Goal: Information Seeking & Learning: Check status

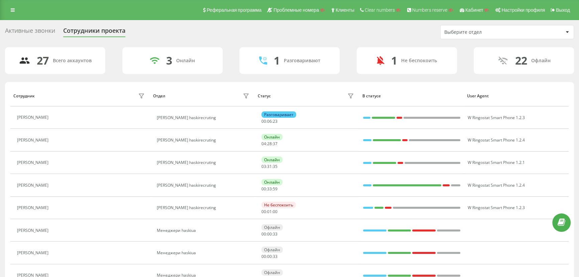
click at [37, 30] on div "Активные звонки" at bounding box center [30, 32] width 50 height 10
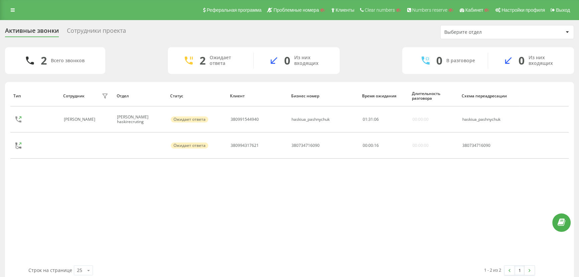
click at [100, 34] on div "Сотрудники проекта" at bounding box center [96, 32] width 59 height 10
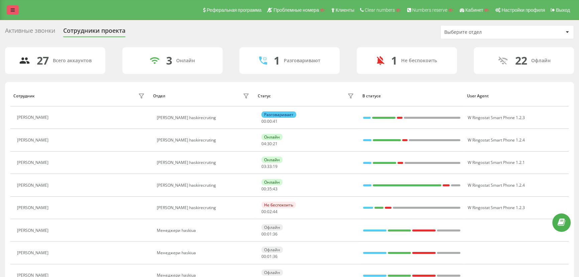
click at [11, 8] on icon at bounding box center [13, 10] width 4 height 5
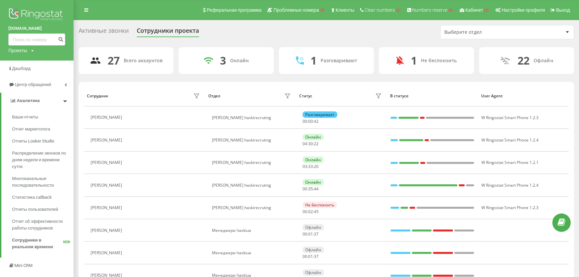
click at [50, 10] on img at bounding box center [36, 15] width 57 height 17
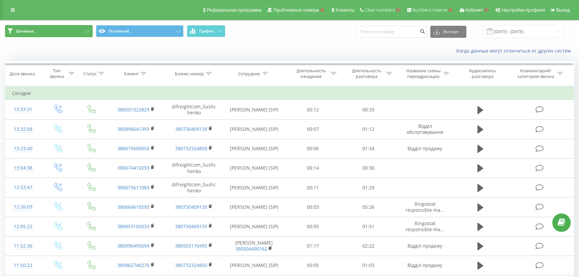
click at [34, 30] on span "Целевые_" at bounding box center [26, 30] width 20 height 5
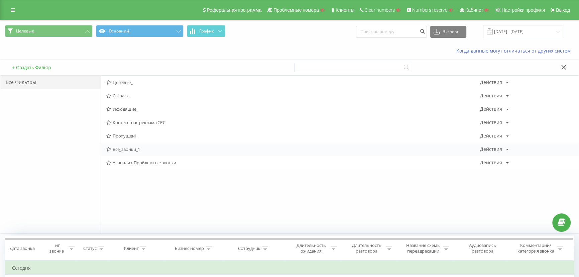
click at [123, 149] on span "Все_звонки_1" at bounding box center [293, 149] width 374 height 5
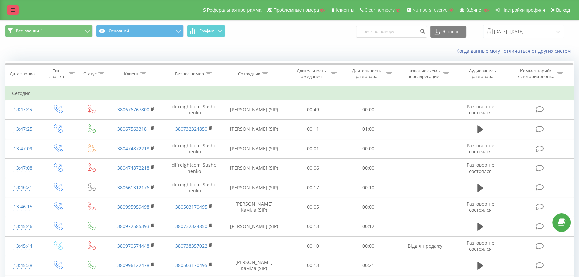
click at [17, 9] on link at bounding box center [13, 9] width 12 height 9
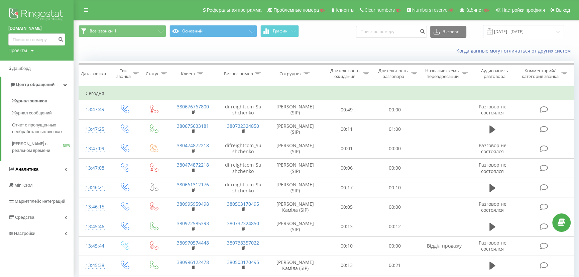
click at [18, 169] on span "Аналитика" at bounding box center [26, 169] width 23 height 5
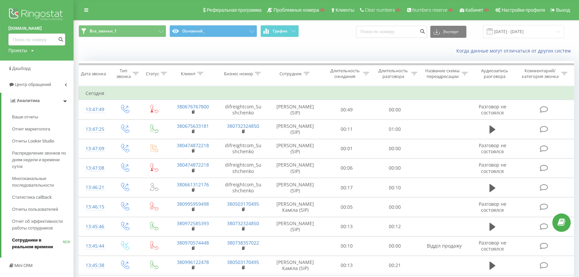
click at [17, 243] on span "Сотрудники в реальном времени" at bounding box center [37, 243] width 51 height 13
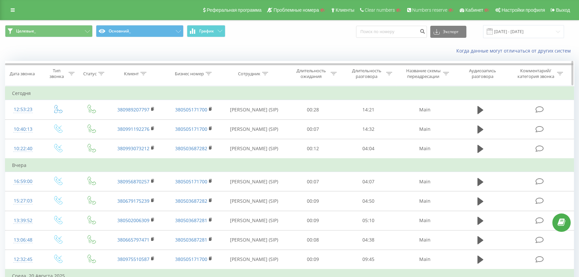
click at [208, 74] on icon at bounding box center [209, 73] width 6 height 3
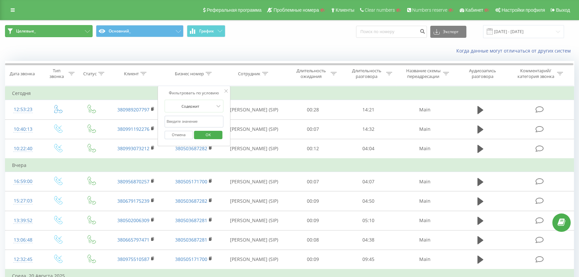
click at [54, 25] on button "Целевые_" at bounding box center [49, 31] width 88 height 12
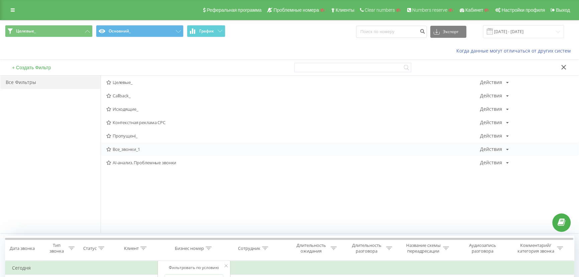
click at [122, 144] on div "Все_звонки_1 Действия Редактировать Копировать Удалить По умолчанию Поделиться" at bounding box center [340, 148] width 478 height 13
click at [122, 147] on span "Все_звонки_1" at bounding box center [293, 149] width 374 height 5
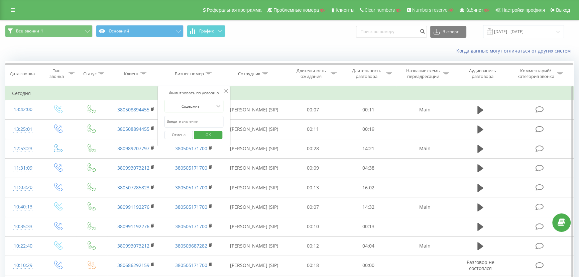
click at [225, 89] on div at bounding box center [225, 91] width 3 height 7
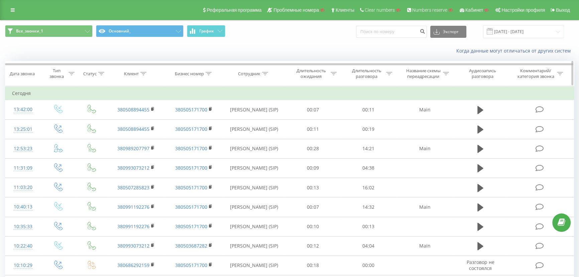
click at [209, 73] on icon at bounding box center [209, 73] width 6 height 3
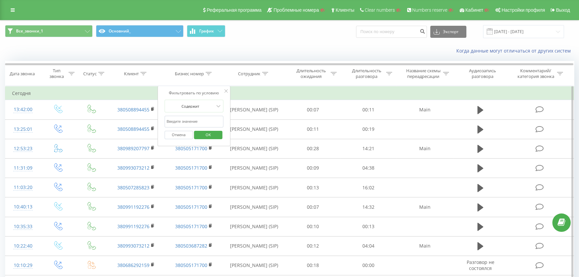
click at [184, 119] on input "text" at bounding box center [194, 122] width 59 height 12
paste input "380503687282"
type input "380503687282"
click at [202, 130] on span "OK" at bounding box center [208, 134] width 19 height 10
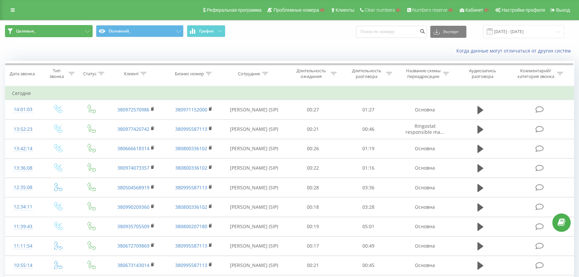
click at [43, 30] on button "Целевые_" at bounding box center [49, 31] width 88 height 12
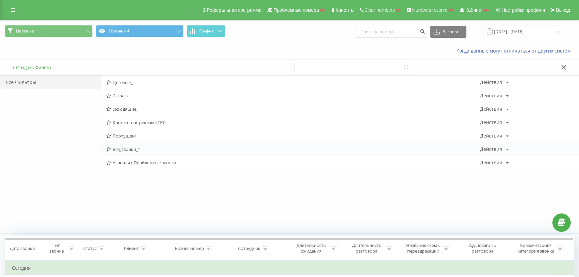
click at [119, 147] on span "Все_звонки_1" at bounding box center [293, 149] width 374 height 5
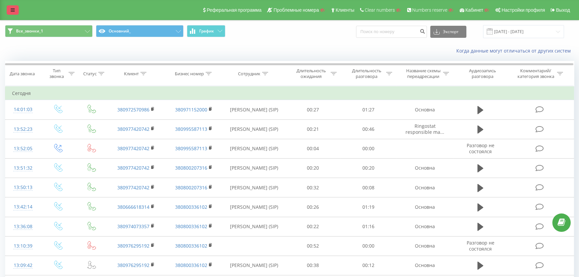
click at [16, 11] on link at bounding box center [13, 9] width 12 height 9
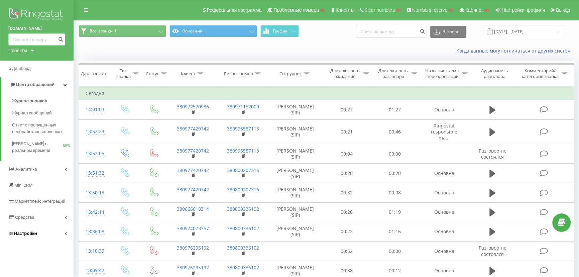
click at [27, 232] on span "Настройки" at bounding box center [25, 233] width 23 height 5
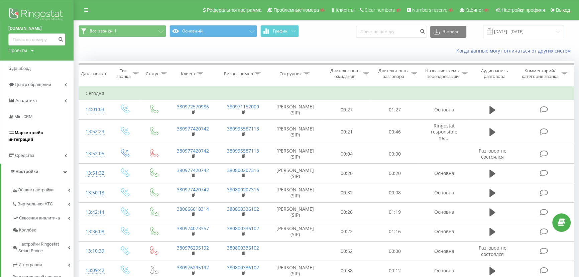
click at [24, 133] on span "Маркетплейс интеграций" at bounding box center [25, 136] width 34 height 12
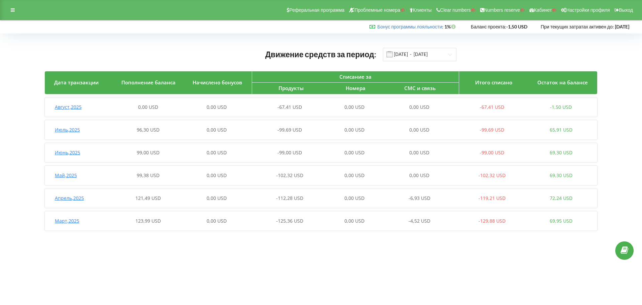
click at [96, 130] on div "Июль , 2025" at bounding box center [79, 129] width 69 height 7
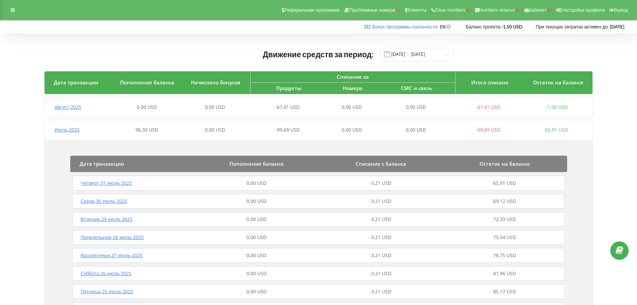
click at [94, 108] on div "Август , 2025" at bounding box center [78, 107] width 68 height 7
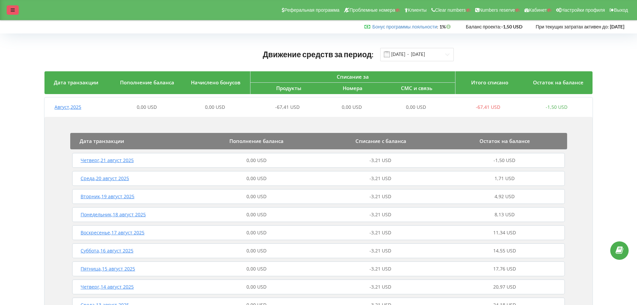
click at [14, 8] on icon at bounding box center [13, 10] width 4 height 5
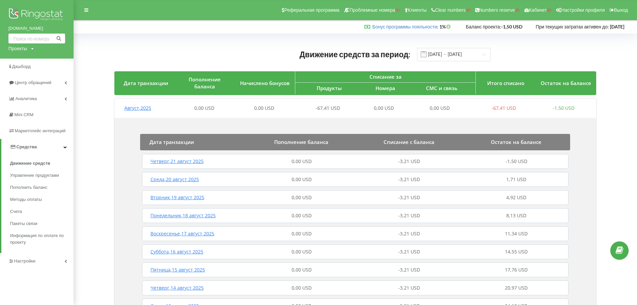
click at [12, 28] on link "[DOMAIN_NAME]" at bounding box center [36, 28] width 57 height 7
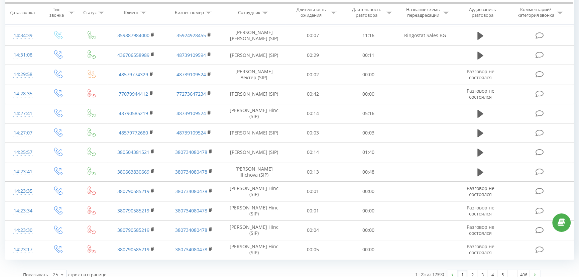
scroll to position [333, 0]
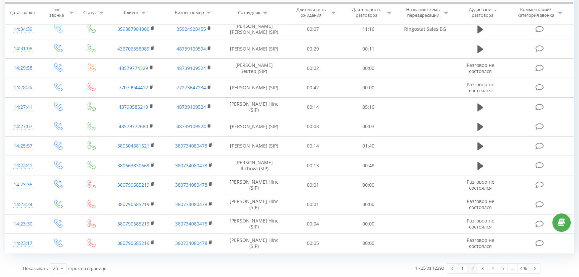
click at [472, 269] on link "2" at bounding box center [472, 267] width 10 height 9
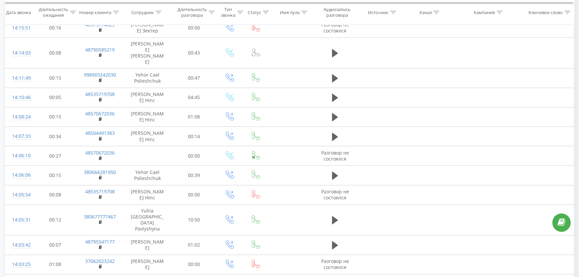
scroll to position [338, 0]
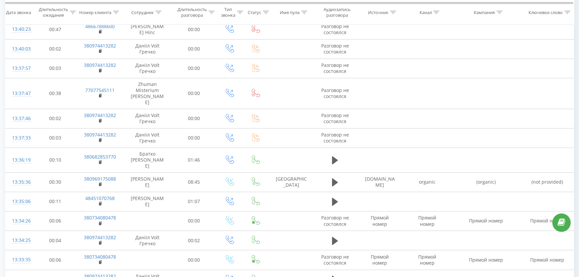
scroll to position [375, 0]
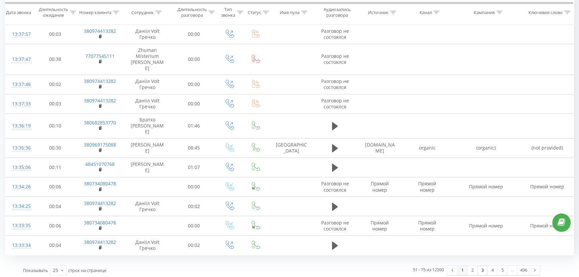
click at [461, 268] on link "1" at bounding box center [462, 269] width 10 height 9
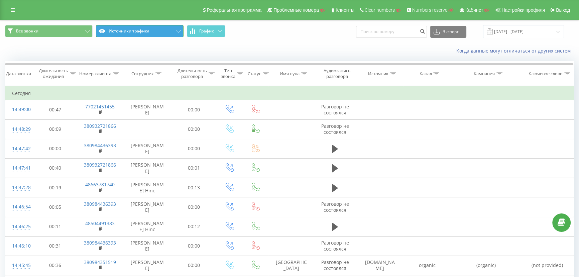
click at [135, 30] on button "Источники трафика" at bounding box center [140, 31] width 88 height 12
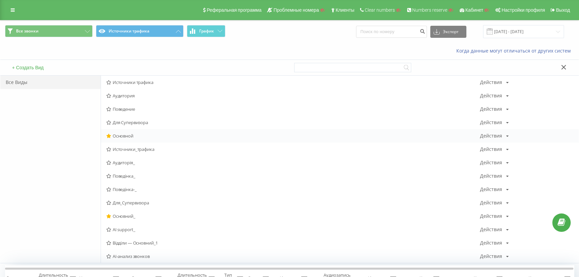
click at [126, 134] on span "Основной" at bounding box center [293, 135] width 374 height 5
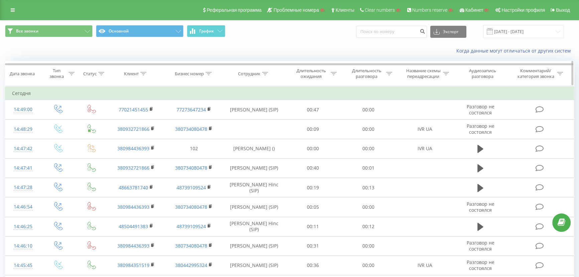
click at [143, 73] on icon at bounding box center [143, 73] width 6 height 3
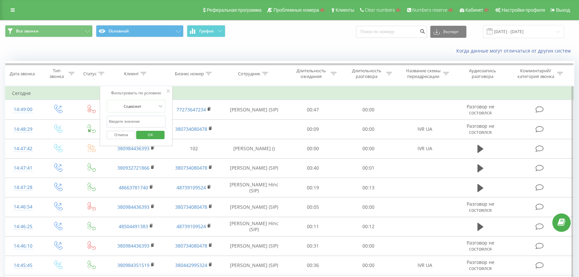
click at [127, 123] on input "text" at bounding box center [136, 122] width 59 height 12
paste input "380984351519"
type input "380984351519"
click at [147, 134] on span "OK" at bounding box center [150, 134] width 19 height 10
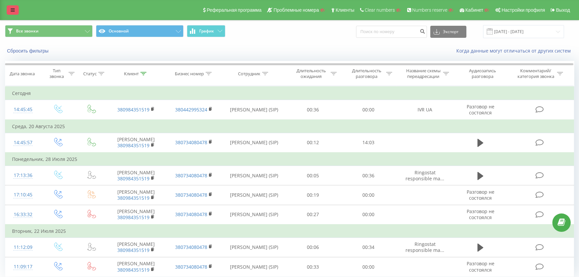
click at [12, 13] on link at bounding box center [13, 9] width 12 height 9
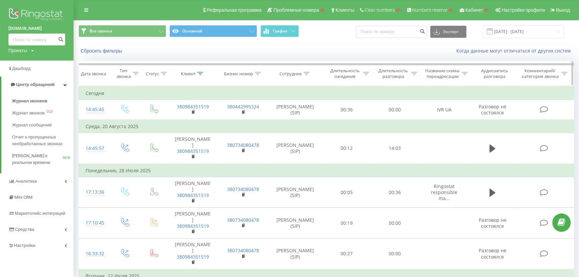
click at [201, 75] on icon at bounding box center [200, 73] width 6 height 3
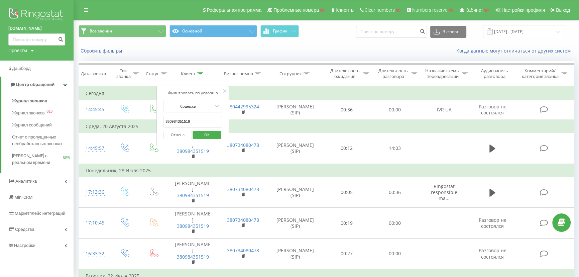
click at [174, 138] on button "Отмена" at bounding box center [178, 135] width 28 height 8
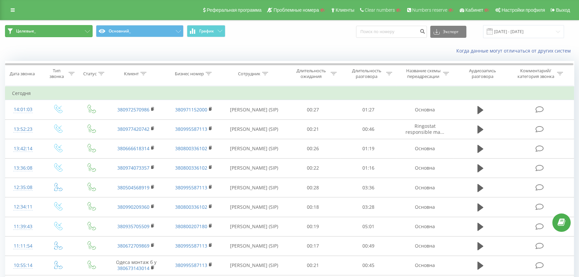
click at [35, 29] on button "Целевые_" at bounding box center [49, 31] width 88 height 12
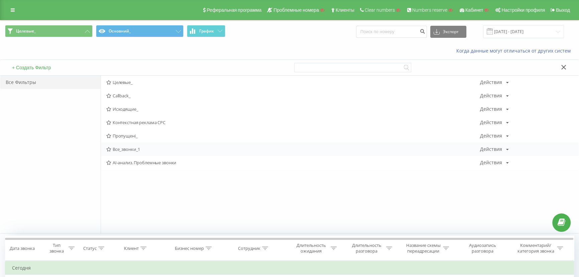
click at [134, 148] on span "Все_звонки_1" at bounding box center [293, 149] width 374 height 5
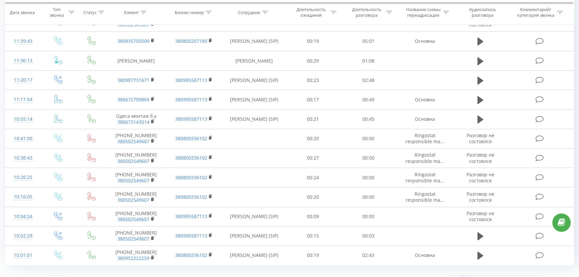
scroll to position [333, 0]
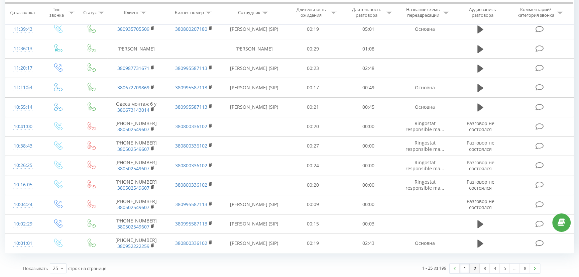
click at [476, 267] on link "2" at bounding box center [475, 267] width 10 height 9
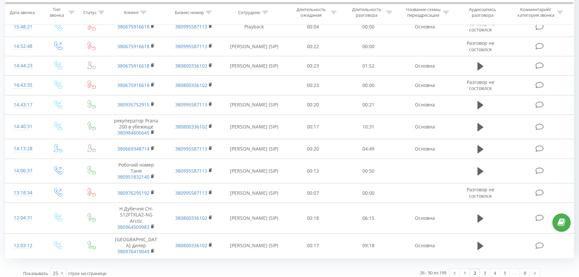
scroll to position [488, 0]
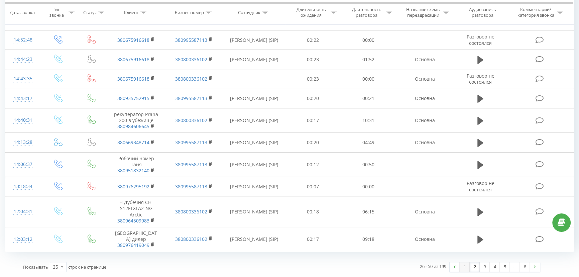
click at [465, 267] on link "1" at bounding box center [465, 266] width 10 height 9
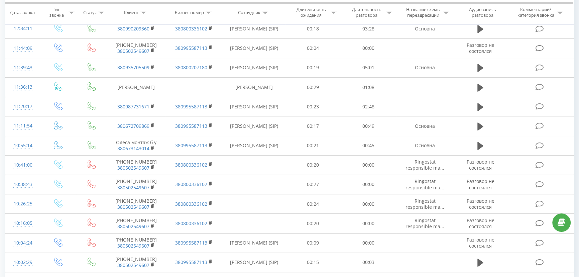
scroll to position [333, 0]
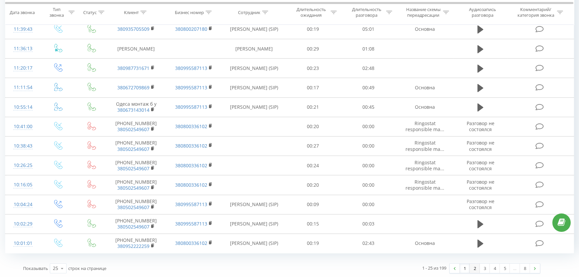
click at [475, 267] on link "2" at bounding box center [475, 267] width 10 height 9
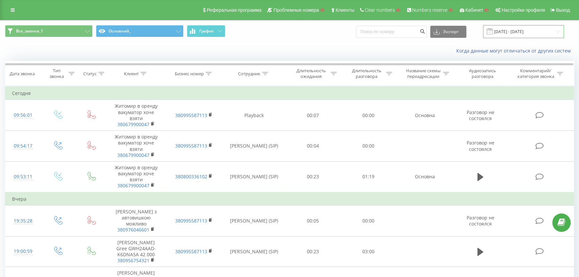
click at [517, 30] on input "[DATE] - [DATE]" at bounding box center [523, 31] width 81 height 13
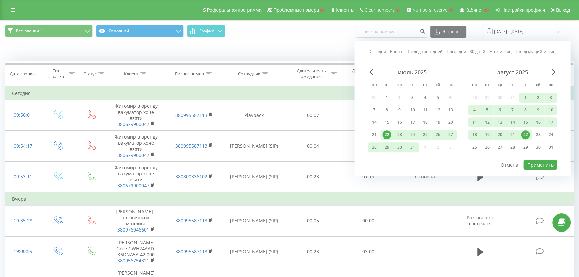
click at [525, 132] on div "22" at bounding box center [525, 134] width 9 height 9
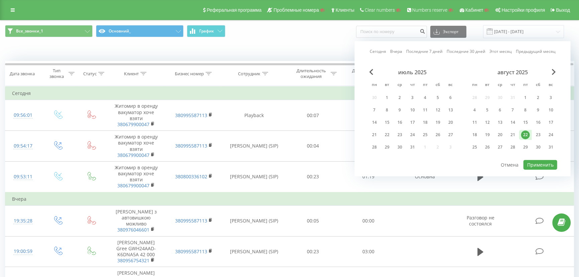
click at [525, 132] on div "22" at bounding box center [525, 134] width 9 height 9
click at [536, 165] on button "Применить" at bounding box center [540, 165] width 34 height 10
type input "22.08.2025 - 22.08.2025"
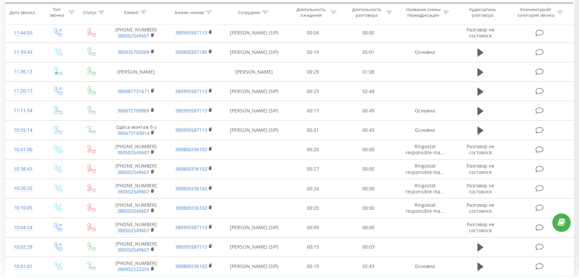
scroll to position [333, 0]
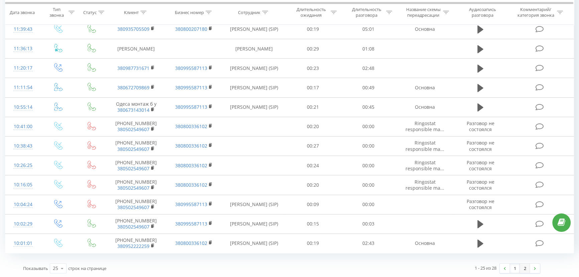
click at [525, 266] on link "2" at bounding box center [525, 267] width 10 height 9
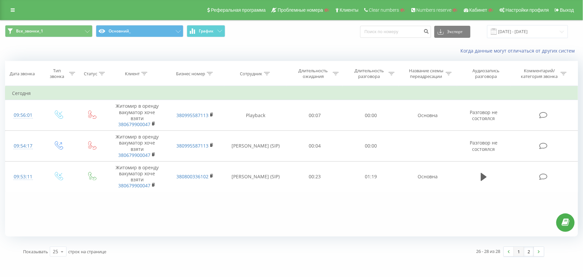
click at [518, 253] on link "1" at bounding box center [519, 251] width 10 height 9
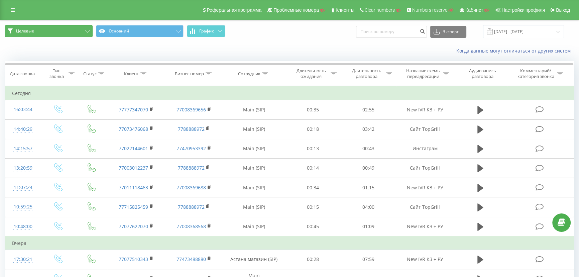
click at [70, 31] on button "Целевые_" at bounding box center [49, 31] width 88 height 12
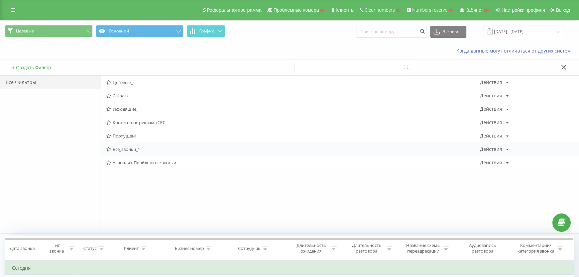
click at [129, 150] on span "Все_звонки_1" at bounding box center [293, 149] width 374 height 5
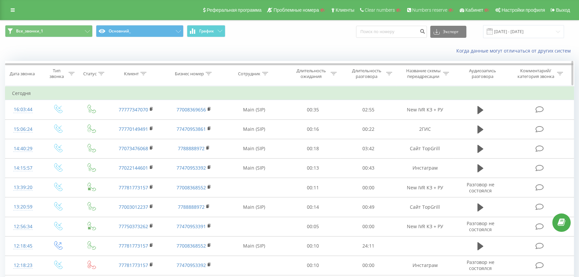
click at [145, 72] on icon at bounding box center [143, 73] width 6 height 3
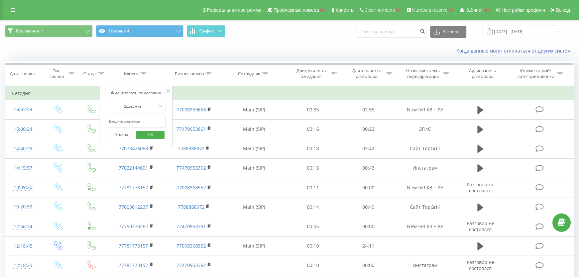
click at [128, 122] on input "text" at bounding box center [136, 122] width 59 height 12
paste input "77006448752"
type input "77006448752"
click at [155, 132] on span "OK" at bounding box center [150, 134] width 19 height 10
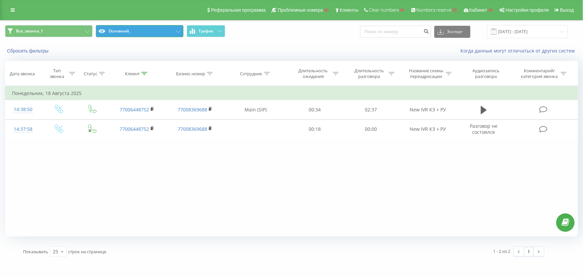
click at [155, 31] on button "Основний_" at bounding box center [140, 31] width 88 height 12
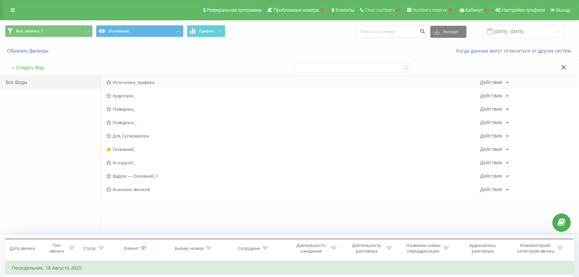
click at [143, 84] on span "Источники_трафика" at bounding box center [293, 82] width 374 height 5
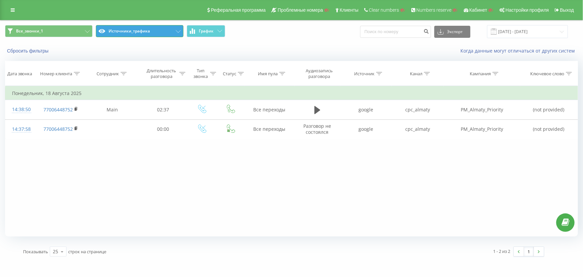
click at [152, 31] on button "Источники_трафика" at bounding box center [140, 31] width 88 height 12
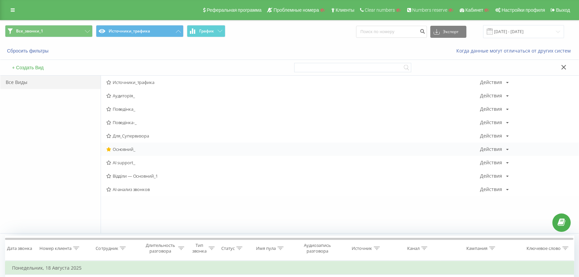
click at [130, 149] on span "Основний_" at bounding box center [293, 149] width 374 height 5
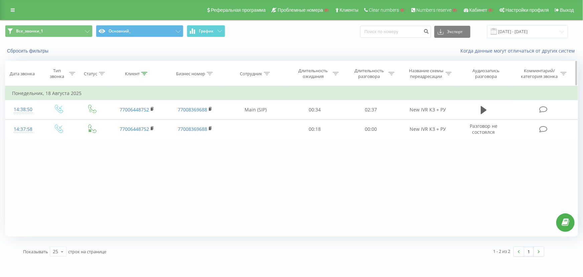
click at [145, 75] on div at bounding box center [144, 74] width 6 height 6
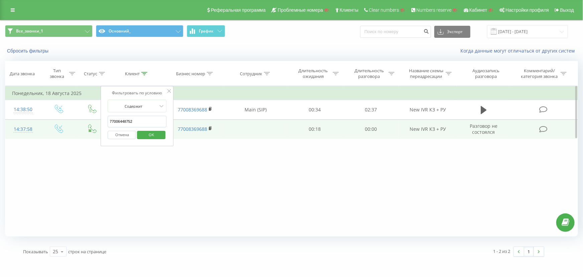
drag, startPoint x: 137, startPoint y: 120, endPoint x: 88, endPoint y: 121, distance: 49.5
click at [87, 121] on table "Фильтровать по условию Равно Введите значение Отмена OK Фильтровать по условию …" at bounding box center [291, 112] width 573 height 53
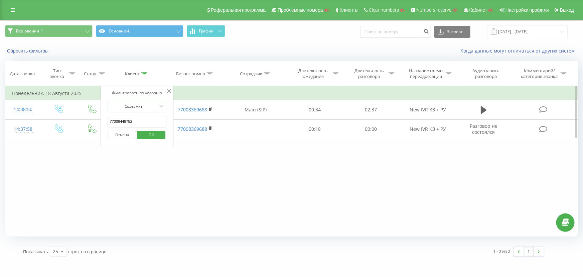
paste input "711705601"
type input "77711705601"
click at [156, 134] on span "OK" at bounding box center [151, 134] width 19 height 10
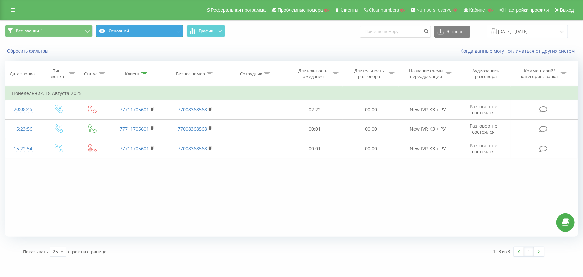
click at [138, 29] on button "Основний_" at bounding box center [140, 31] width 88 height 12
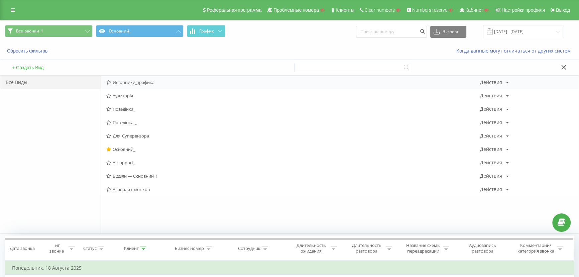
click at [126, 80] on span "Источники_трафика" at bounding box center [293, 82] width 374 height 5
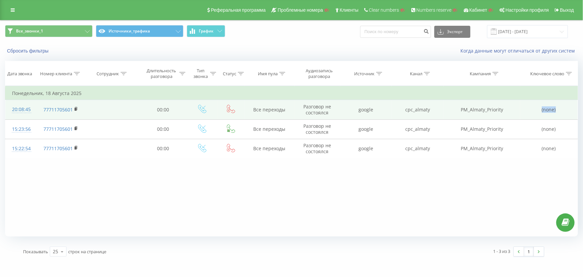
drag, startPoint x: 528, startPoint y: 107, endPoint x: 566, endPoint y: 107, distance: 37.5
click at [566, 107] on td "(none)" at bounding box center [550, 109] width 58 height 19
copy td "(none)"
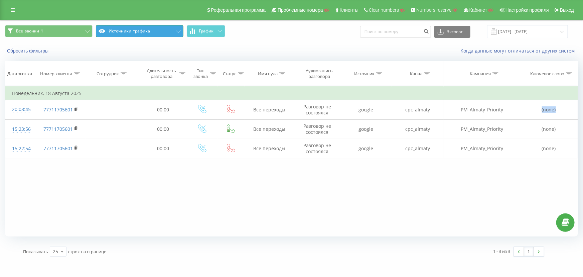
click at [126, 30] on button "Источники_трафика" at bounding box center [140, 31] width 88 height 12
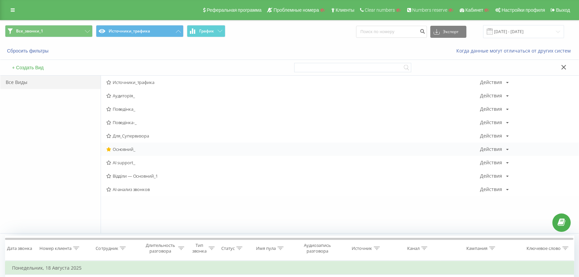
click at [124, 149] on span "Основний_" at bounding box center [293, 149] width 374 height 5
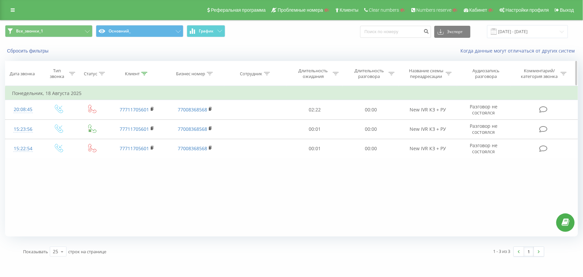
click at [144, 73] on icon at bounding box center [144, 73] width 6 height 3
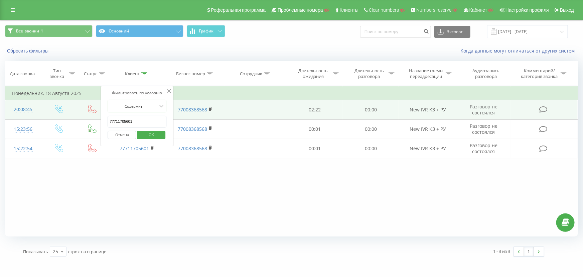
drag, startPoint x: 137, startPoint y: 119, endPoint x: 68, endPoint y: 110, distance: 70.4
click at [68, 110] on table "Фильтровать по условию Равно Введите значение Отмена OK Фильтровать по условию …" at bounding box center [291, 122] width 573 height 73
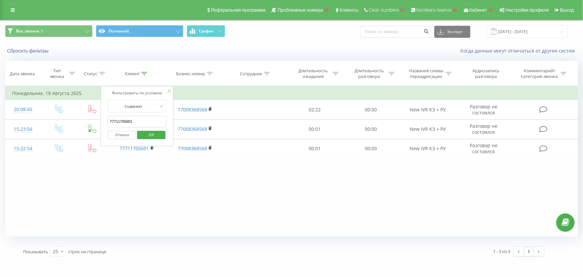
paste input "05635698"
type input "77056356981"
click at [147, 135] on span "OK" at bounding box center [151, 134] width 19 height 10
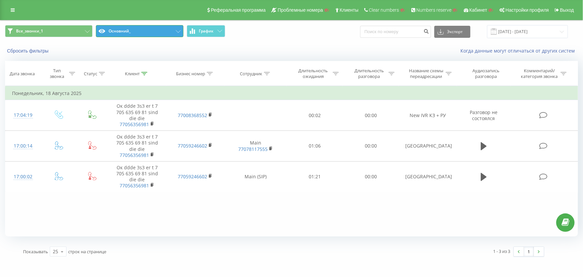
click at [143, 30] on button "Основний_" at bounding box center [140, 31] width 88 height 12
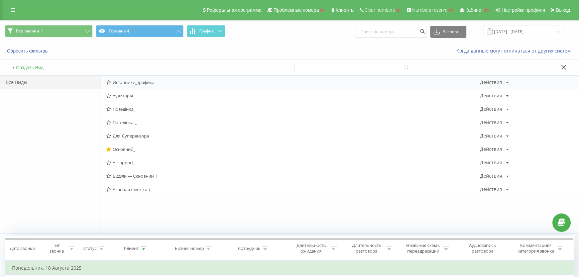
click at [140, 83] on span "Источники_трафика" at bounding box center [293, 82] width 374 height 5
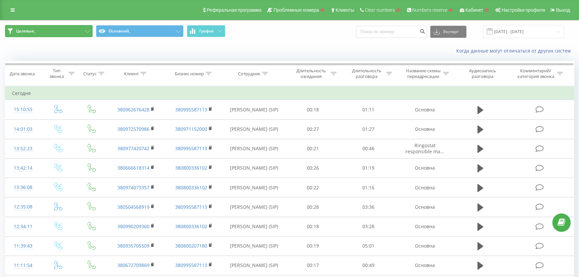
click at [56, 31] on button "Целевые_" at bounding box center [49, 31] width 88 height 12
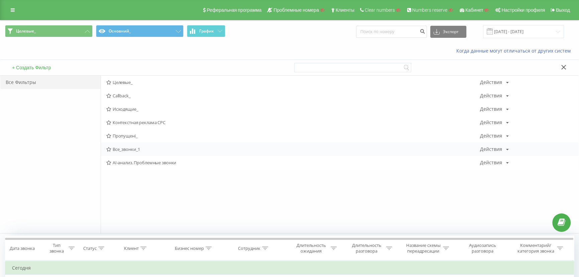
click at [118, 150] on span "Все_звонки_1" at bounding box center [293, 149] width 374 height 5
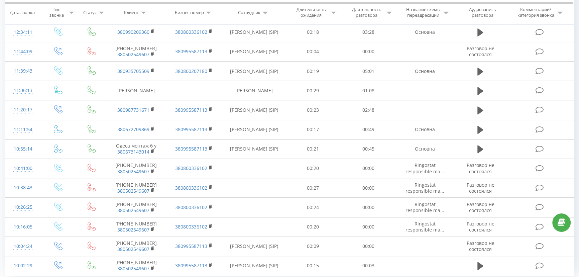
scroll to position [333, 0]
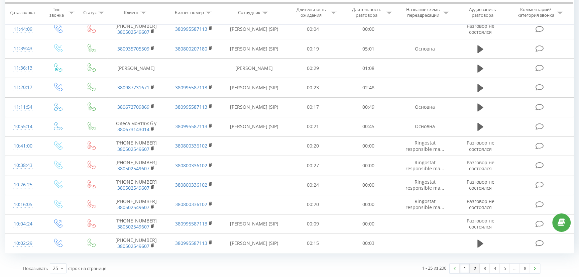
click at [475, 268] on link "2" at bounding box center [475, 267] width 10 height 9
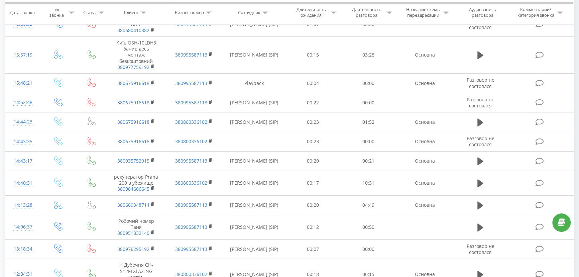
scroll to position [482, 0]
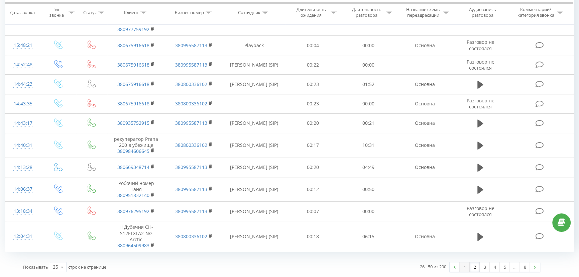
click at [461, 268] on link "1" at bounding box center [465, 266] width 10 height 9
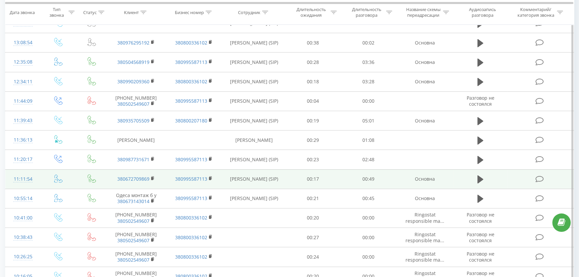
scroll to position [257, 0]
